Goal: Information Seeking & Learning: Learn about a topic

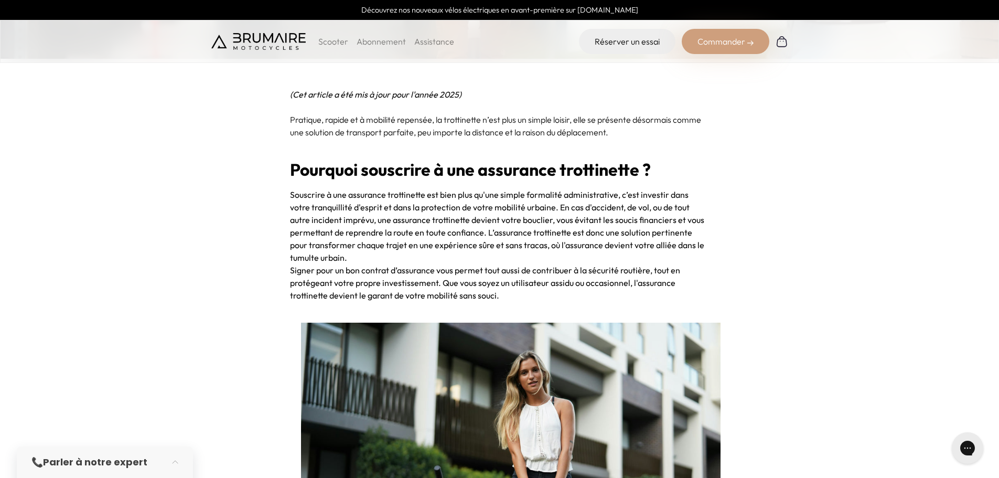
scroll to position [394, 0]
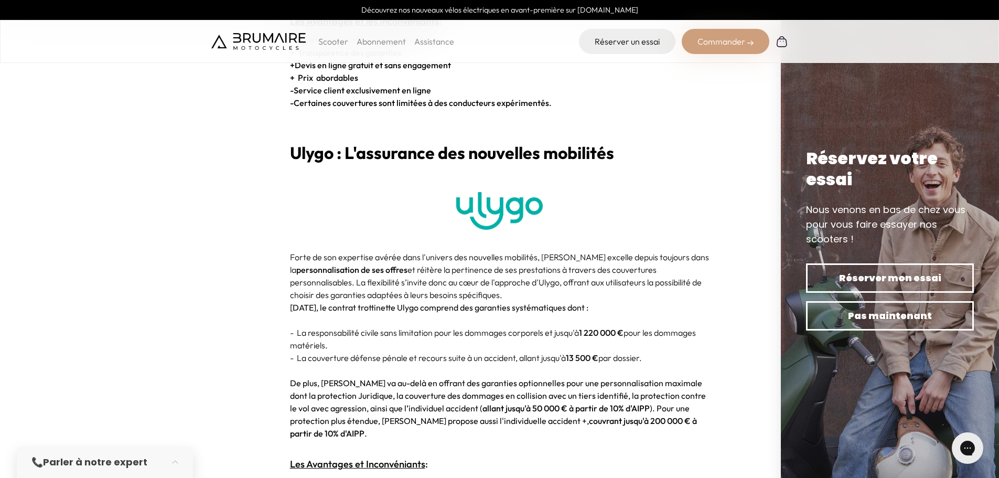
scroll to position [2046, 0]
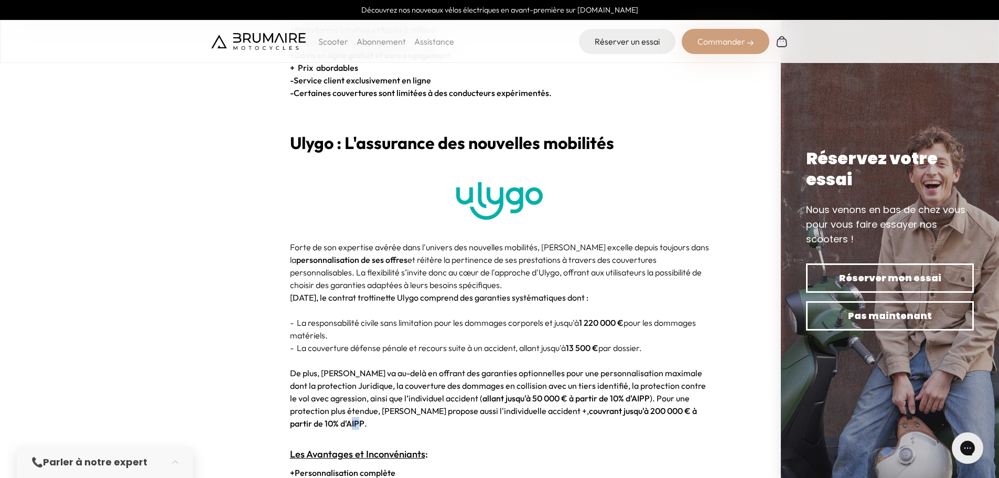
drag, startPoint x: 676, startPoint y: 398, endPoint x: 687, endPoint y: 398, distance: 10.5
click at [687, 405] on strong "couvrant jusqu'à 200 000 € à partir de 10% d'AIPP" at bounding box center [493, 416] width 407 height 23
drag, startPoint x: 672, startPoint y: 399, endPoint x: 686, endPoint y: 426, distance: 30.5
click at [686, 447] on h3 "Les Avantages et Inconvéniants :" at bounding box center [499, 454] width 419 height 15
drag, startPoint x: 676, startPoint y: 398, endPoint x: 691, endPoint y: 398, distance: 15.2
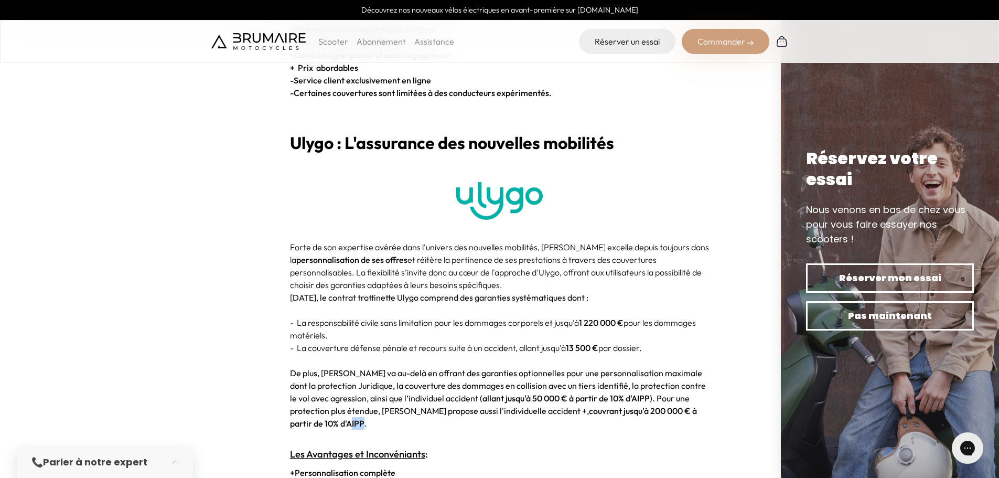
click at [691, 398] on span "De plus, [PERSON_NAME] va au-delà en offrant des garanties optionnelles pour un…" at bounding box center [498, 397] width 416 height 61
click at [708, 403] on p "De plus, [PERSON_NAME] va au-delà en offrant des garanties optionnelles pour un…" at bounding box center [499, 397] width 419 height 63
drag, startPoint x: 688, startPoint y: 397, endPoint x: 673, endPoint y: 397, distance: 15.7
click at [673, 405] on strong "couvrant jusqu'à 200 000 € à partir de 10% d'AIPP" at bounding box center [493, 416] width 407 height 23
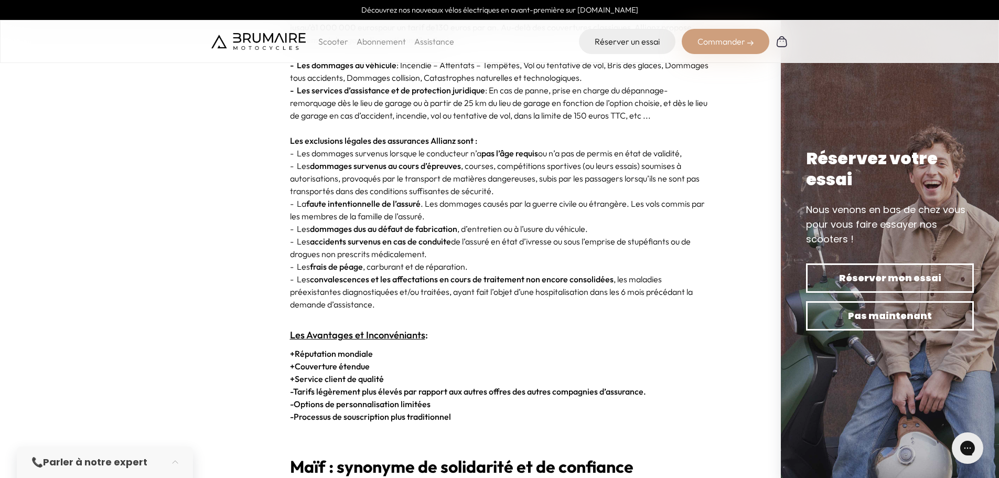
scroll to position [2911, 0]
drag, startPoint x: 736, startPoint y: 312, endPoint x: 214, endPoint y: 235, distance: 527.4
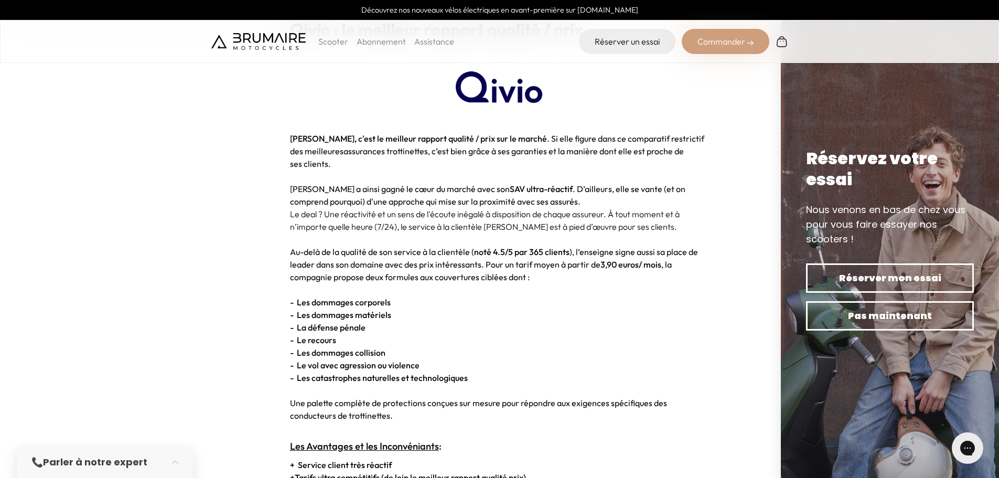
scroll to position [935, 0]
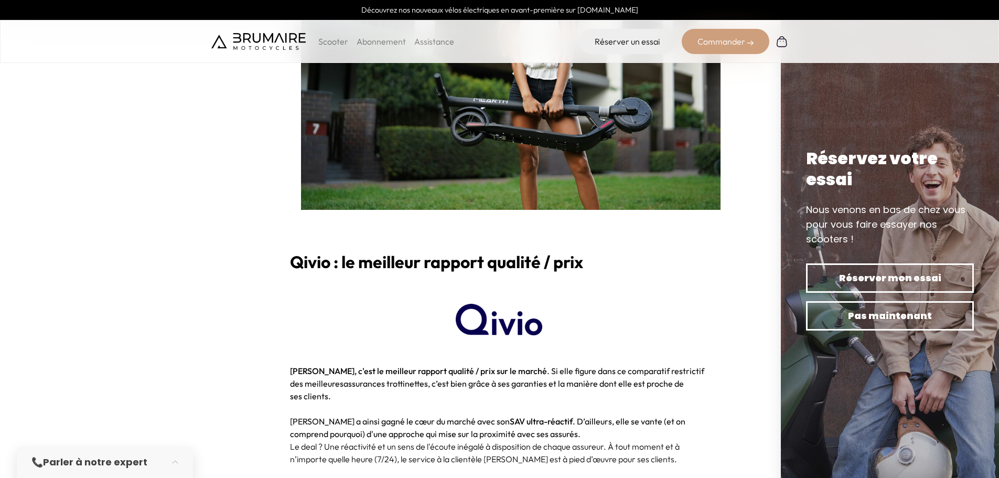
scroll to position [874, 0]
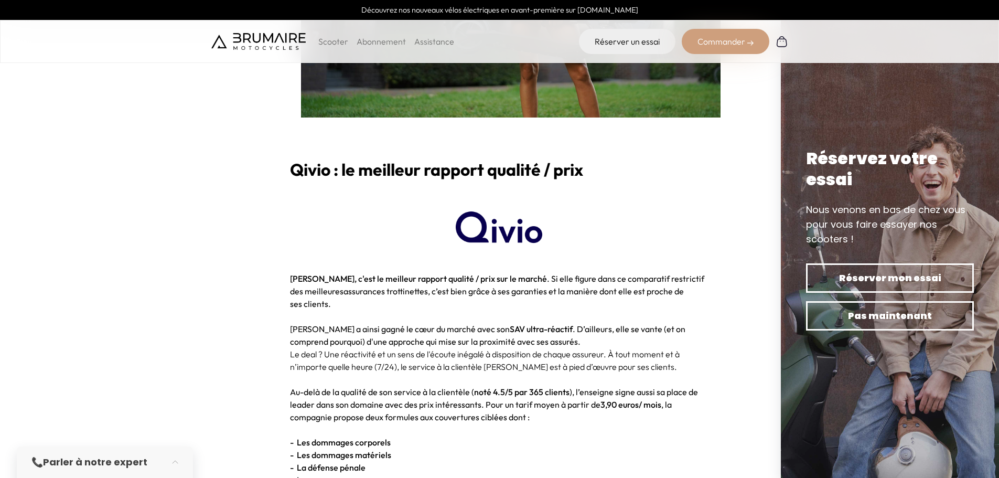
drag, startPoint x: 451, startPoint y: 224, endPoint x: 528, endPoint y: 232, distance: 76.9
click at [527, 232] on b at bounding box center [499, 230] width 419 height 42
drag, startPoint x: 527, startPoint y: 235, endPoint x: 497, endPoint y: 226, distance: 30.7
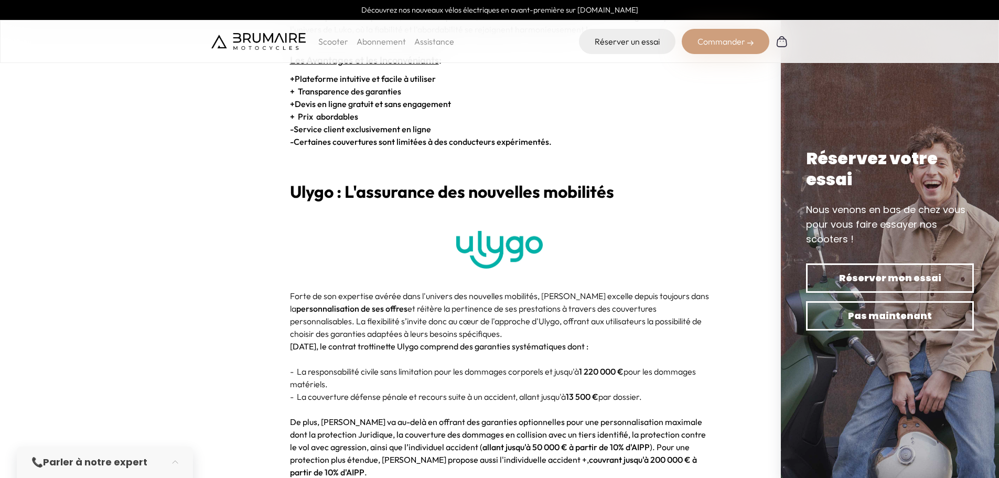
scroll to position [1997, 0]
drag, startPoint x: 291, startPoint y: 180, endPoint x: 332, endPoint y: 180, distance: 40.4
click at [332, 180] on b "Ulygo : L'assurance des nouvelles mobilités" at bounding box center [452, 190] width 324 height 21
